Goal: Transaction & Acquisition: Purchase product/service

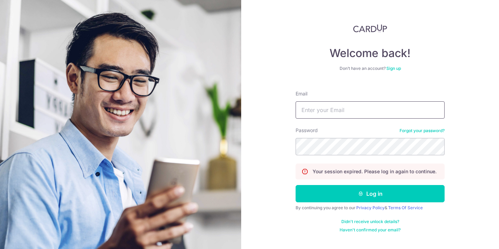
type input "sengkeongchem@gmail.com"
click at [370, 194] on button "Log in" at bounding box center [370, 193] width 149 height 17
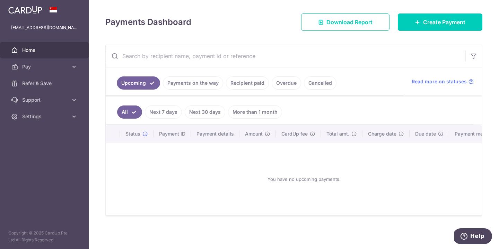
scroll to position [91, 0]
click at [442, 23] on span "Create Payment" at bounding box center [444, 22] width 42 height 8
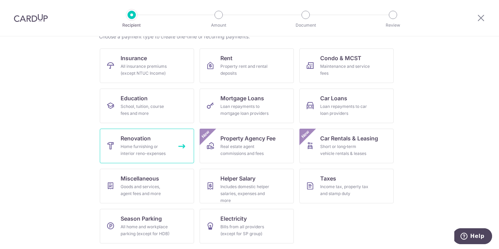
scroll to position [61, 0]
click at [152, 137] on link "Renovation Home furnishing or interior reno-expenses" at bounding box center [147, 146] width 94 height 35
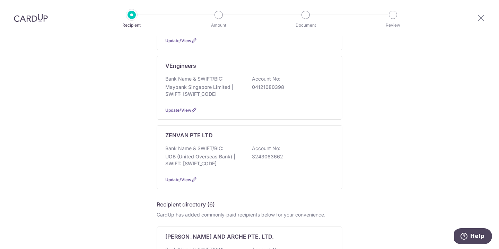
scroll to position [207, 0]
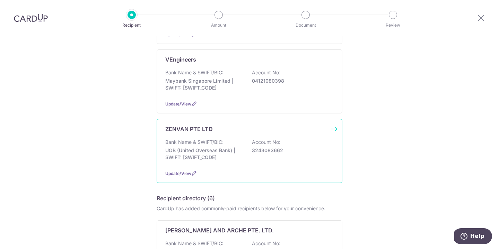
click at [199, 141] on p "Bank Name & SWIFT/BIC:" at bounding box center [194, 142] width 58 height 7
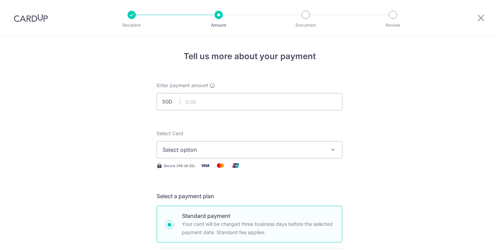
click at [264, 102] on input "text" at bounding box center [250, 101] width 186 height 17
type input "53,537.63"
click at [180, 147] on span "Select option" at bounding box center [242, 150] width 161 height 8
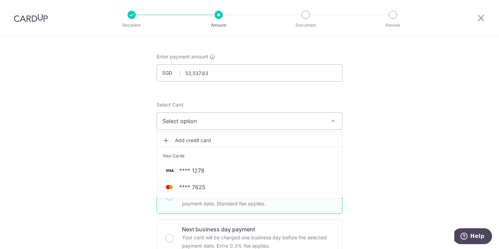
scroll to position [29, 0]
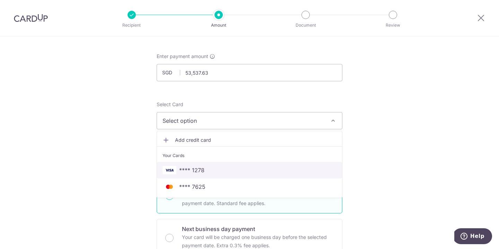
click at [209, 168] on span "**** 1278" at bounding box center [249, 170] width 174 height 8
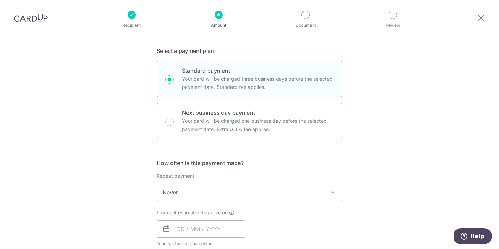
scroll to position [155, 0]
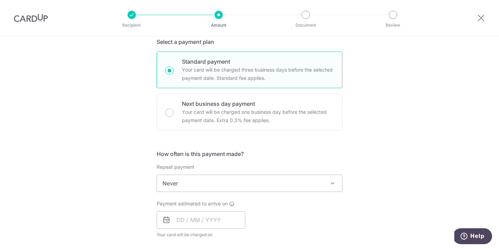
click at [270, 183] on span "Never" at bounding box center [249, 183] width 185 height 17
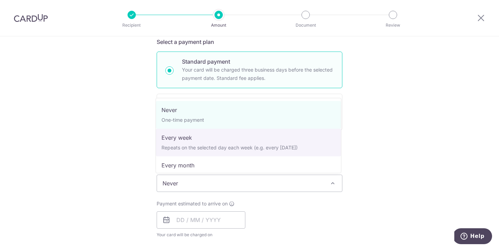
scroll to position [0, 0]
select select "2"
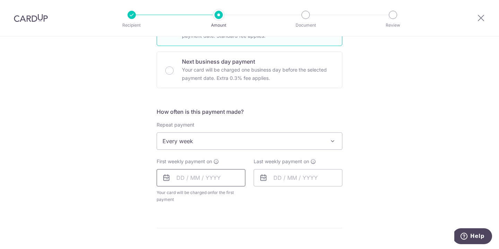
scroll to position [197, 0]
click at [199, 178] on input "text" at bounding box center [201, 177] width 89 height 17
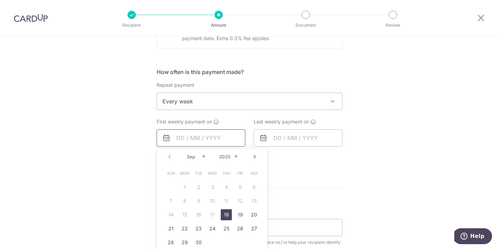
scroll to position [237, 0]
click at [225, 212] on link "18" at bounding box center [226, 214] width 11 height 11
type input "[DATE]"
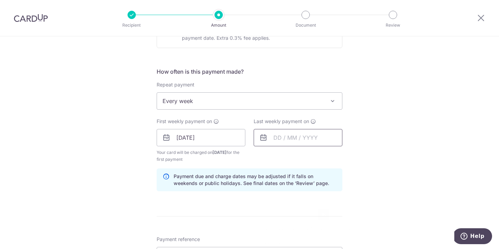
click at [284, 142] on input "text" at bounding box center [298, 137] width 89 height 17
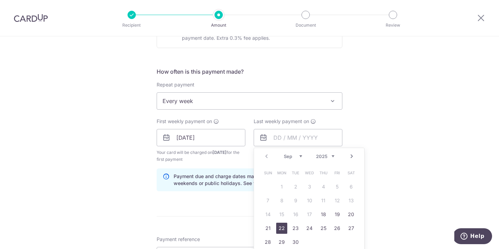
click at [282, 229] on link "22" at bounding box center [281, 228] width 11 height 11
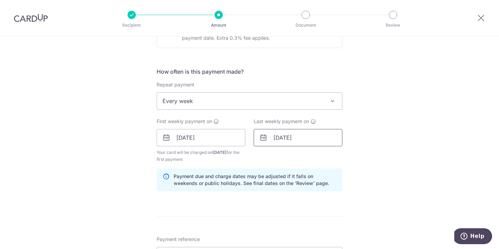
click at [289, 138] on input "22/09/2025" at bounding box center [298, 137] width 89 height 17
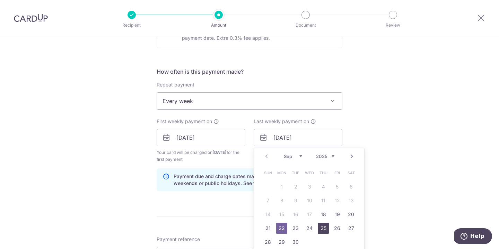
click at [326, 228] on link "25" at bounding box center [323, 228] width 11 height 11
type input "[DATE]"
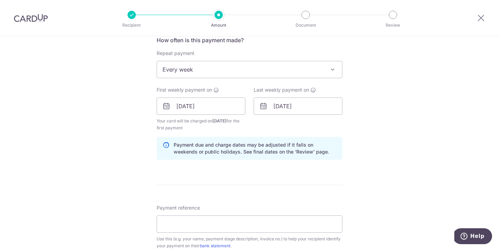
click at [391, 197] on div "Tell us more about your payment Enter payment amount SGD 53,537.63 53537.63 Sel…" at bounding box center [249, 122] width 499 height 708
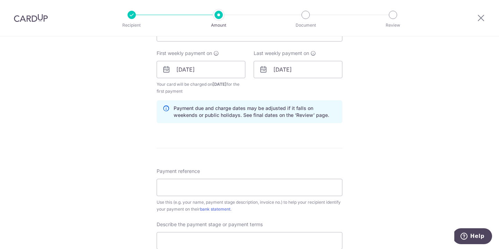
scroll to position [307, 0]
click at [241, 184] on input "Payment reference" at bounding box center [250, 186] width 186 height 17
paste input "ZV17346"
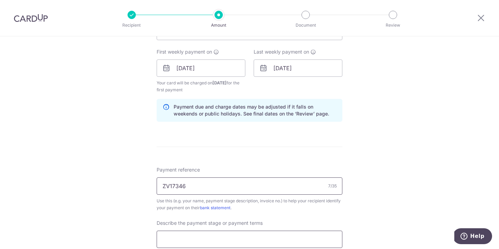
type input "ZV17346"
click at [213, 236] on input "text" at bounding box center [250, 239] width 186 height 17
type input "Progress claim 6"
click at [66, 123] on div "Tell us more about your payment Enter payment amount SGD 53,537.63 53537.63 Sel…" at bounding box center [249, 84] width 499 height 708
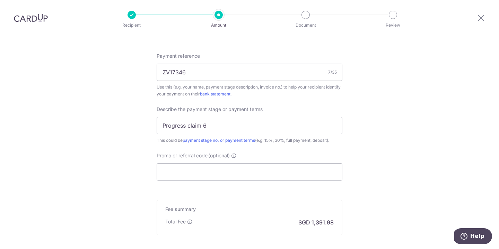
scroll to position [424, 0]
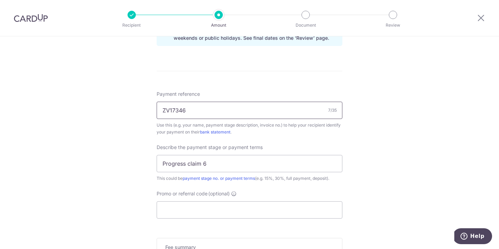
scroll to position [479, 0]
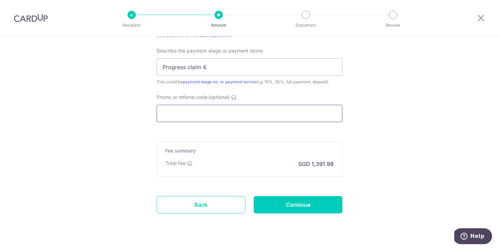
click at [206, 116] on input "Promo or referral code (optional)" at bounding box center [250, 113] width 186 height 17
paste input "OCBC18"
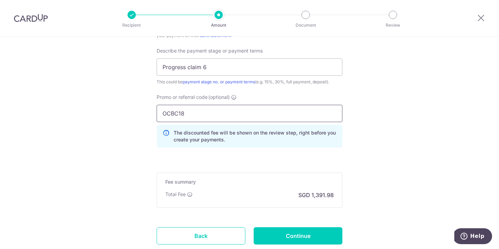
type input "OCBC18"
click at [298, 234] on input "Continue" at bounding box center [298, 236] width 89 height 17
type input "Create Schedule"
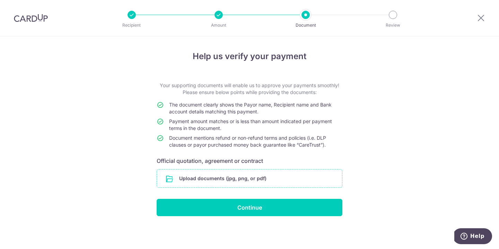
click at [255, 176] on input "file" at bounding box center [249, 179] width 185 height 18
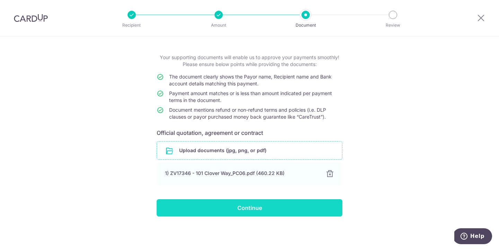
scroll to position [28, 0]
click at [238, 210] on input "Continue" at bounding box center [250, 208] width 186 height 17
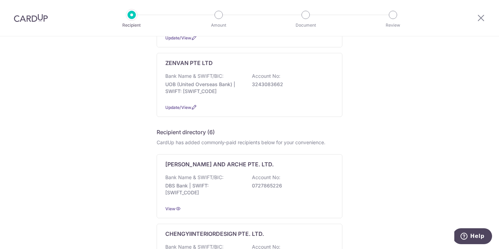
scroll to position [255, 0]
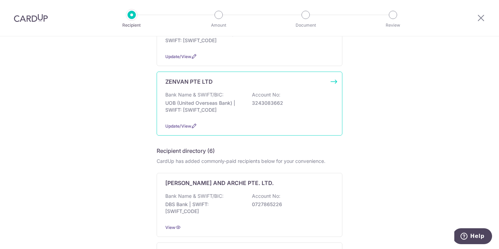
click at [276, 85] on div "ZENVAN PTE LTD" at bounding box center [245, 82] width 160 height 8
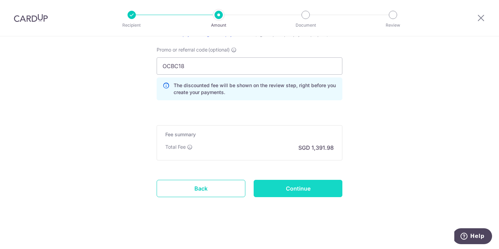
scroll to position [491, 0]
click at [305, 184] on input "Continue" at bounding box center [298, 188] width 89 height 17
type input "Update Schedule"
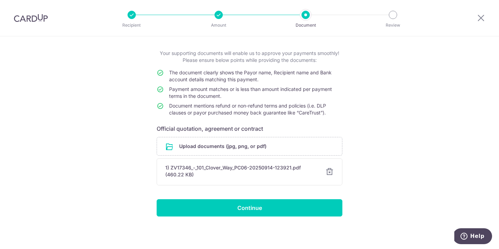
scroll to position [32, 0]
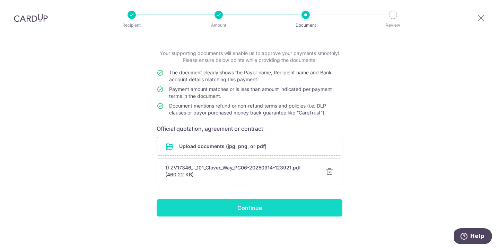
click at [280, 214] on input "Continue" at bounding box center [250, 208] width 186 height 17
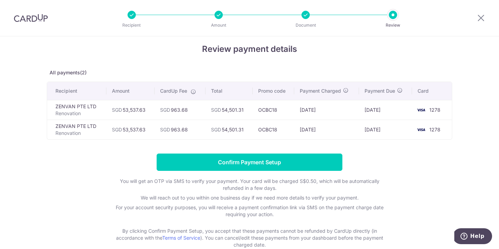
scroll to position [47, 0]
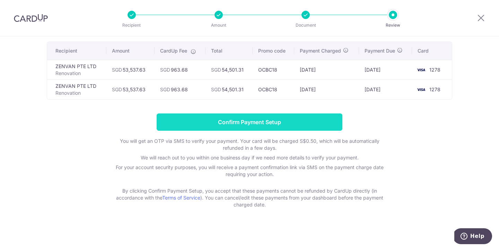
click at [264, 126] on input "Confirm Payment Setup" at bounding box center [250, 122] width 186 height 17
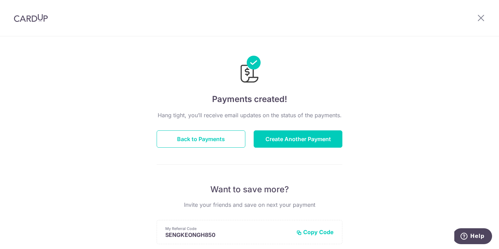
scroll to position [47, 0]
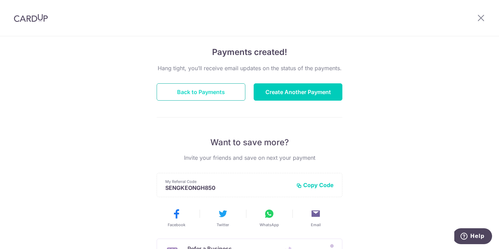
click at [211, 97] on button "Back to Payments" at bounding box center [201, 91] width 89 height 17
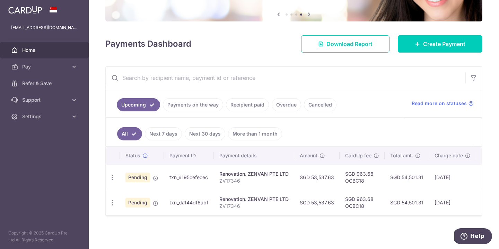
scroll to position [69, 0]
